Goal: Information Seeking & Learning: Learn about a topic

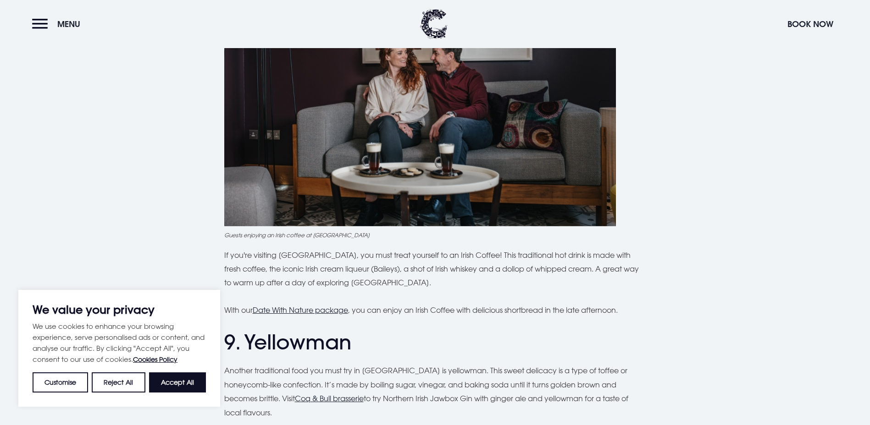
scroll to position [1833, 0]
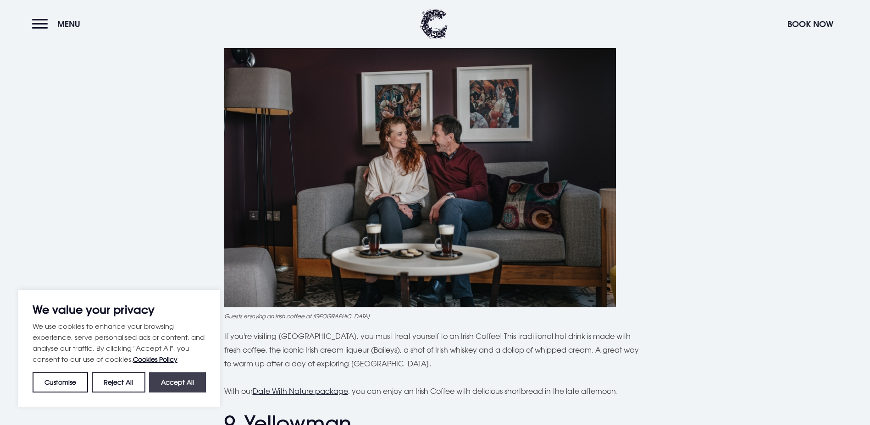
click at [180, 387] on button "Accept All" at bounding box center [177, 383] width 57 height 20
checkbox input "true"
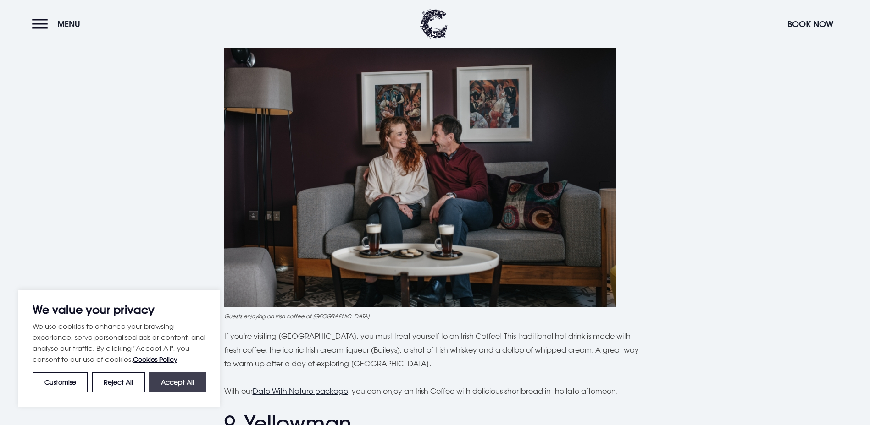
checkbox input "true"
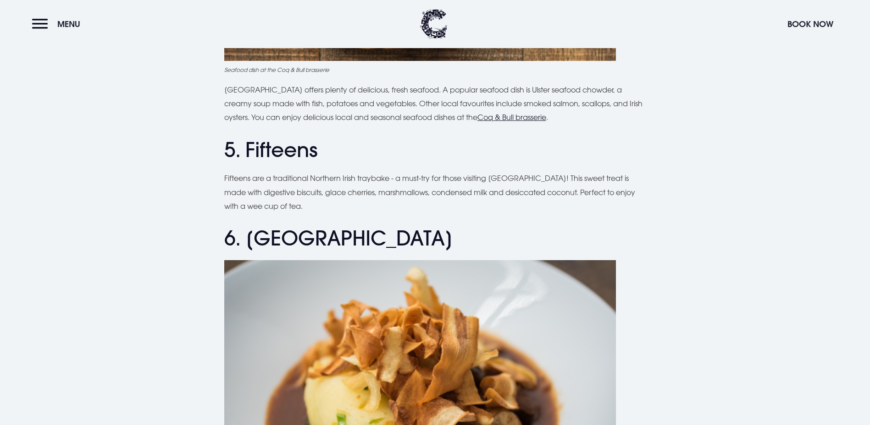
scroll to position [1375, 0]
